Goal: Navigation & Orientation: Find specific page/section

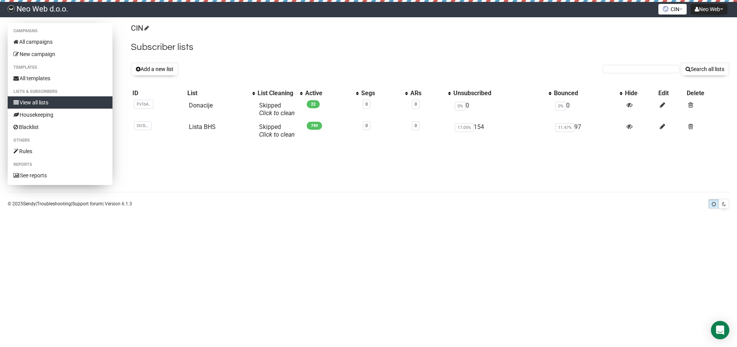
click at [82, 107] on link "View all lists" at bounding box center [60, 102] width 105 height 12
click at [82, 104] on link "View all lists" at bounding box center [60, 102] width 105 height 12
